Goal: Task Accomplishment & Management: Complete application form

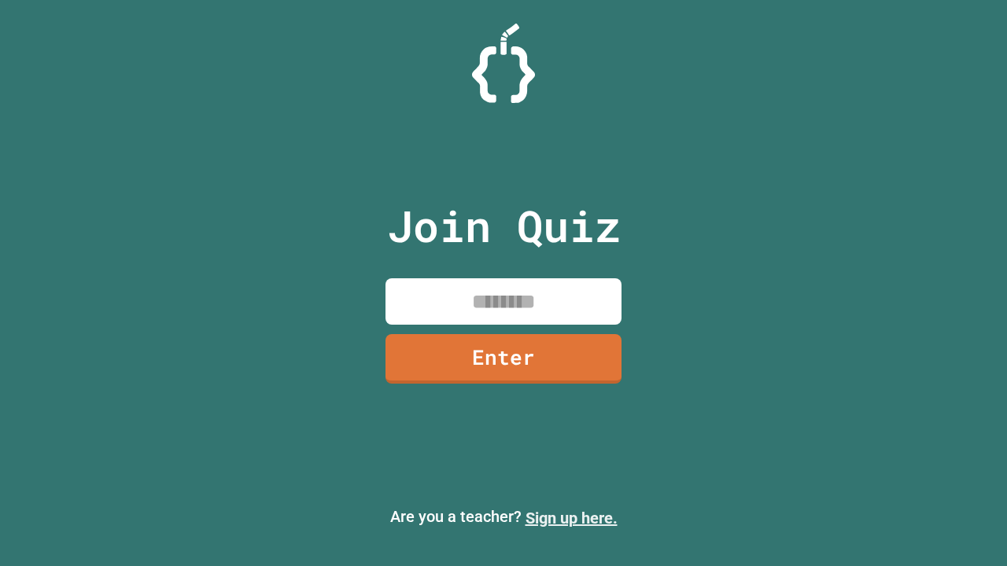
click at [571, 518] on link "Sign up here." at bounding box center [571, 518] width 92 height 19
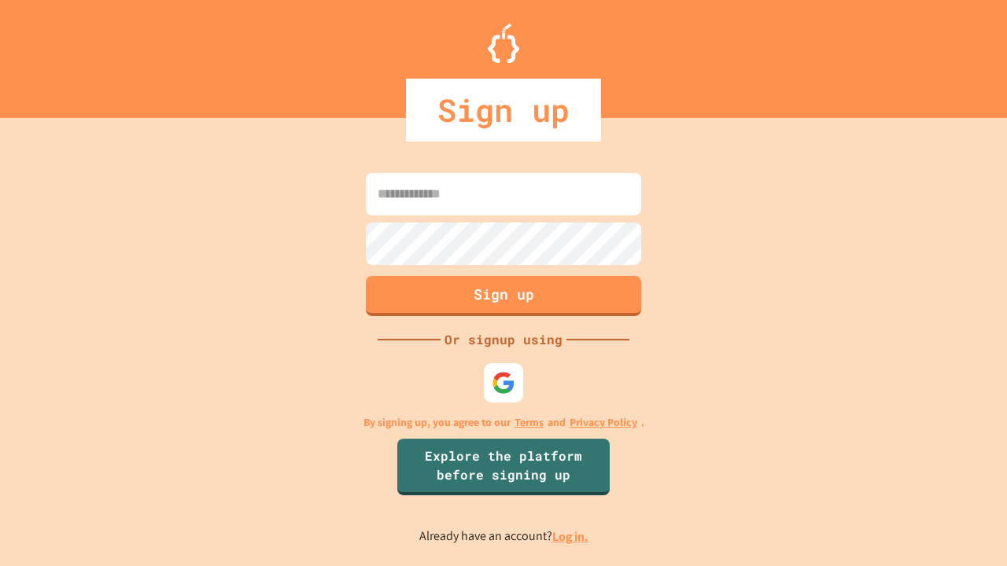
click at [571, 536] on link "Log in." at bounding box center [570, 537] width 36 height 17
